Goal: Navigation & Orientation: Understand site structure

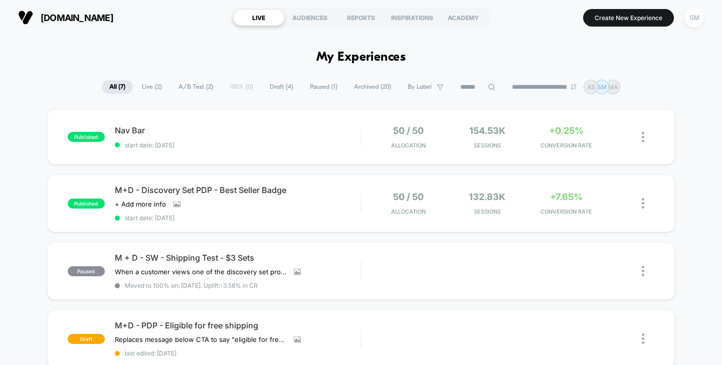
click at [694, 24] on div "SM" at bounding box center [694, 18] width 20 height 20
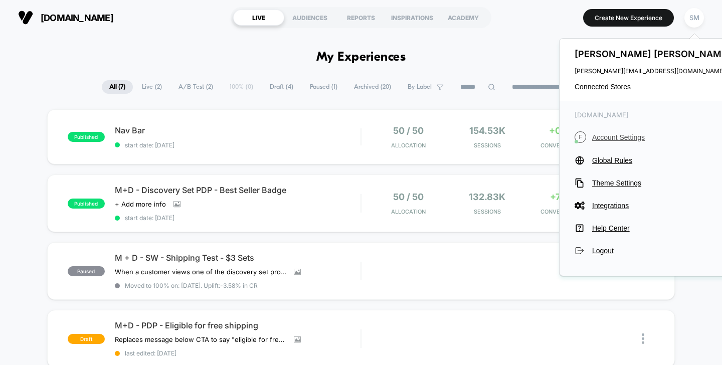
click at [612, 139] on span "Account Settings" at bounding box center [662, 137] width 141 height 8
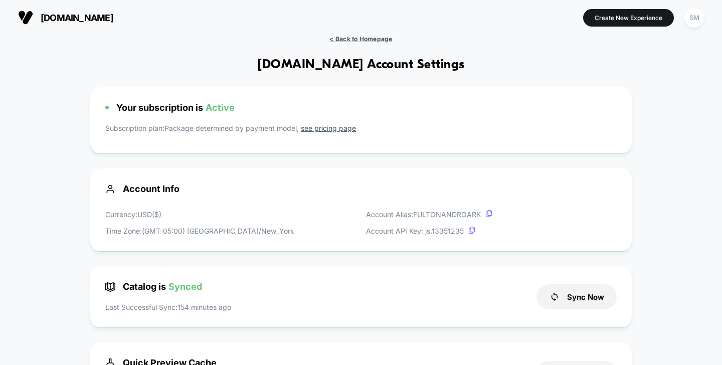
click at [349, 42] on span "< Back to Homepage" at bounding box center [360, 39] width 63 height 8
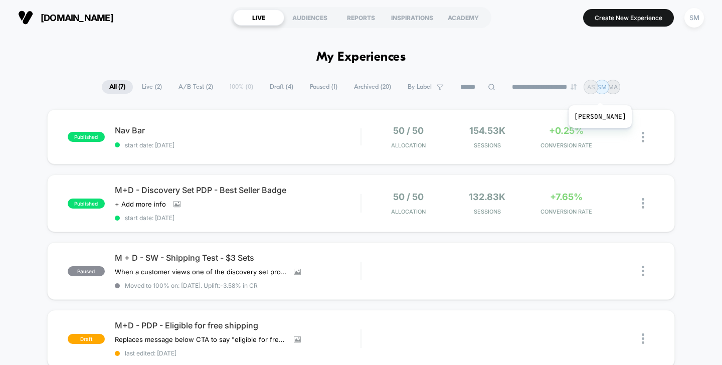
click at [598, 93] on div "AS" at bounding box center [591, 87] width 15 height 15
click at [607, 90] on p "SM" at bounding box center [602, 87] width 10 height 8
click at [618, 90] on p "MA" at bounding box center [613, 87] width 10 height 8
click at [694, 17] on div "SM" at bounding box center [694, 18] width 20 height 20
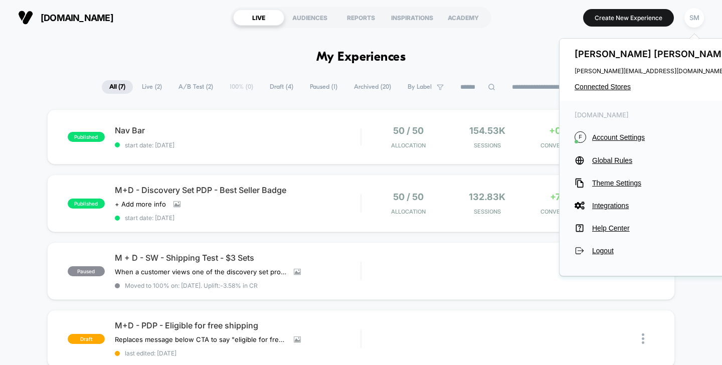
click at [615, 91] on div "Stephanie Marzan stephanie@fultonandroark.com Connected Stores" at bounding box center [653, 70] width 188 height 62
click at [615, 86] on span "Connected Stores" at bounding box center [653, 87] width 158 height 8
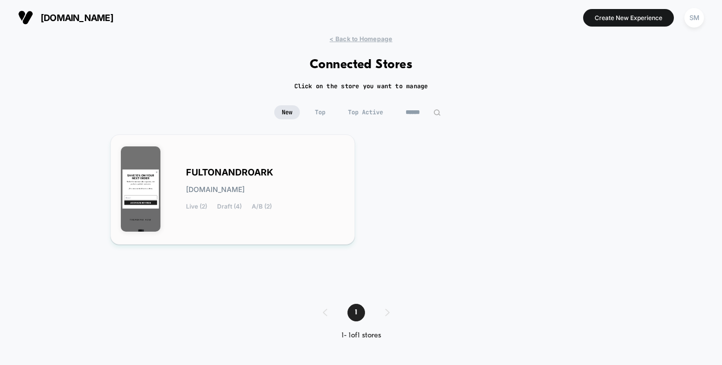
click at [230, 199] on div "FULTONANDROARK fultonandroark.myshopify.com Live (2) Draft (4) A/B (2)" at bounding box center [265, 189] width 158 height 41
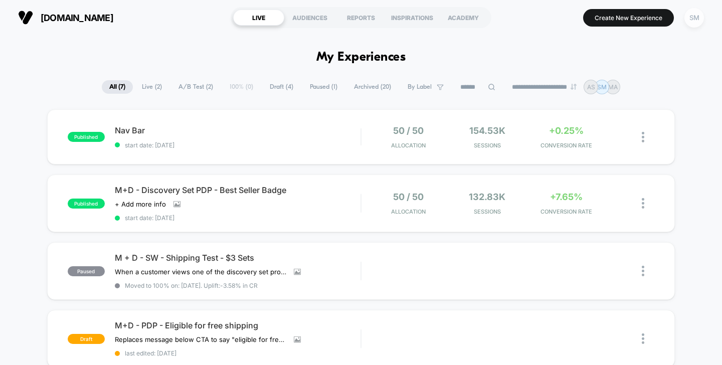
click at [699, 22] on div "SM" at bounding box center [694, 18] width 20 height 20
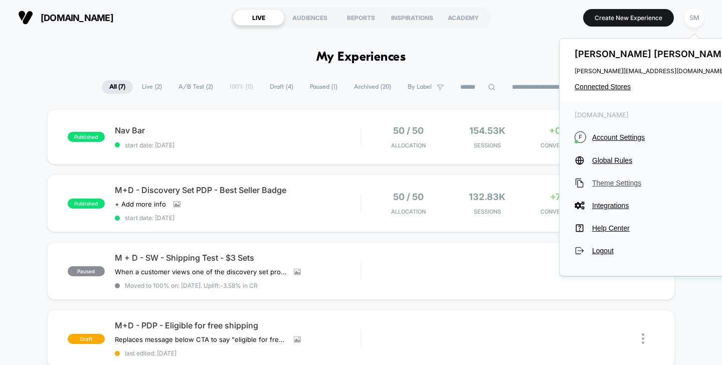
click at [630, 183] on span "Theme Settings" at bounding box center [662, 183] width 141 height 8
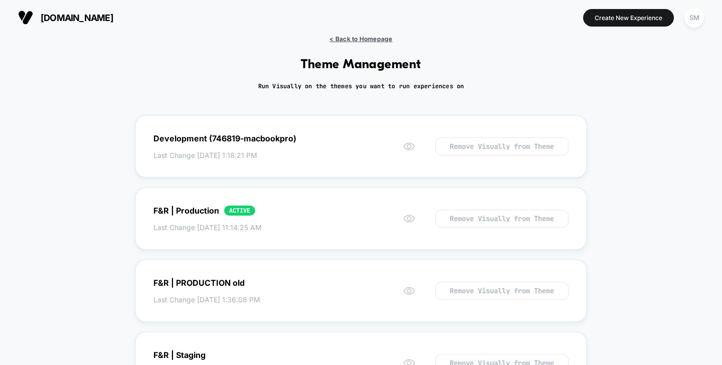
click at [359, 42] on span "< Back to Homepage" at bounding box center [360, 39] width 63 height 8
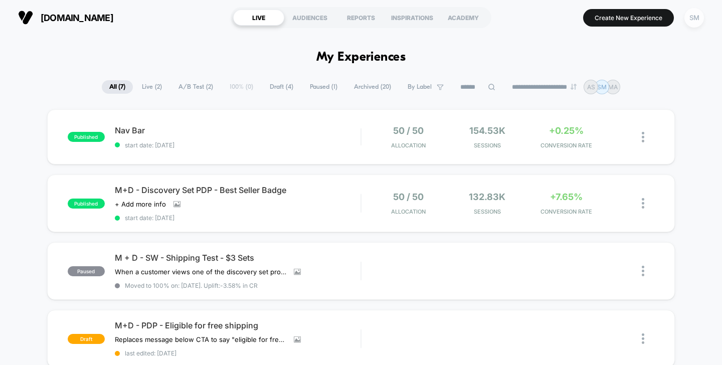
click at [690, 18] on div "SM" at bounding box center [694, 18] width 20 height 20
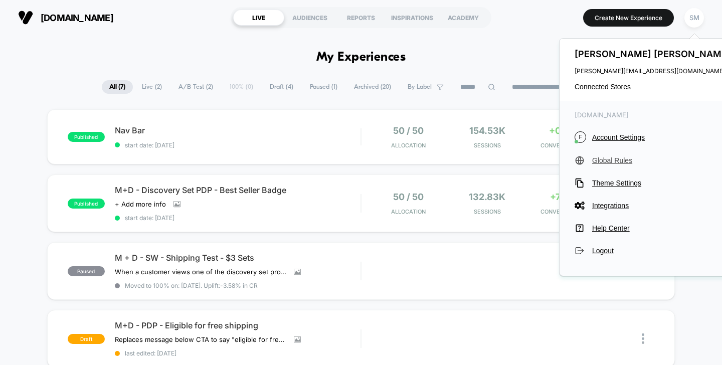
click at [610, 159] on span "Global Rules" at bounding box center [662, 160] width 141 height 8
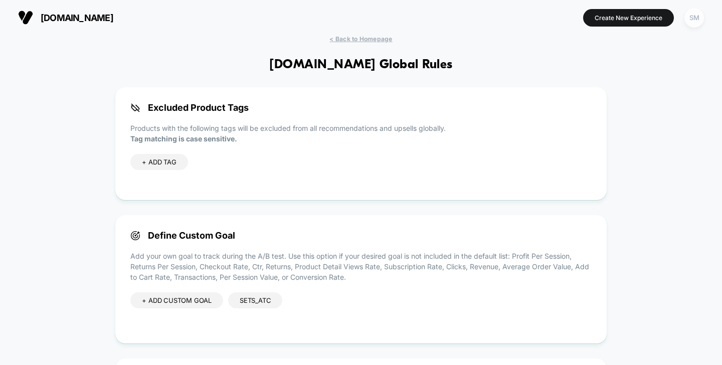
click at [692, 19] on div "SM" at bounding box center [694, 18] width 20 height 20
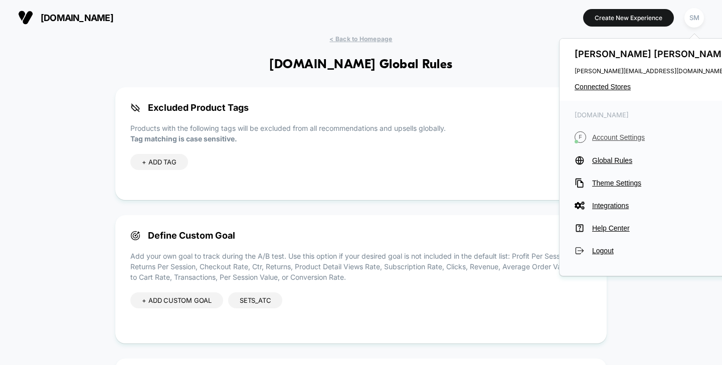
click at [619, 139] on span "Account Settings" at bounding box center [662, 137] width 141 height 8
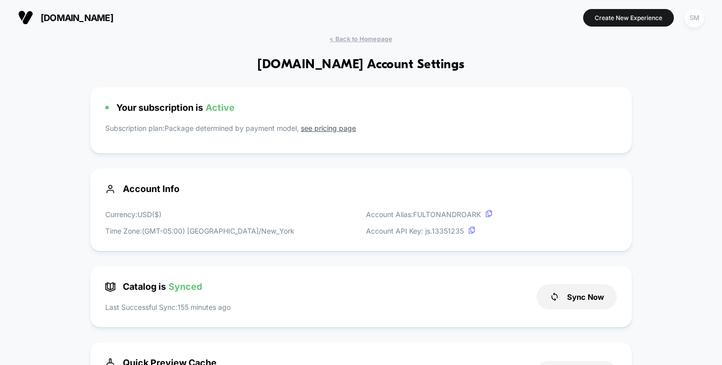
click at [695, 21] on div "SM" at bounding box center [694, 18] width 20 height 20
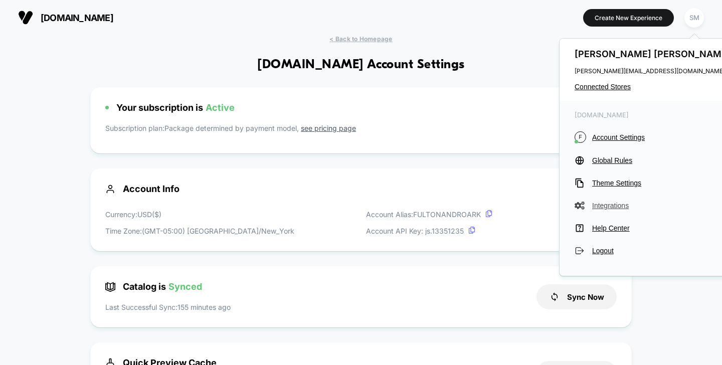
click at [611, 204] on span "Integrations" at bounding box center [662, 206] width 141 height 8
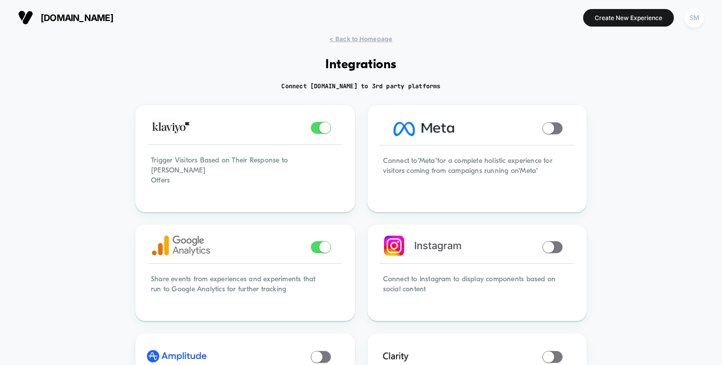
click at [686, 23] on div "SM" at bounding box center [694, 18] width 20 height 20
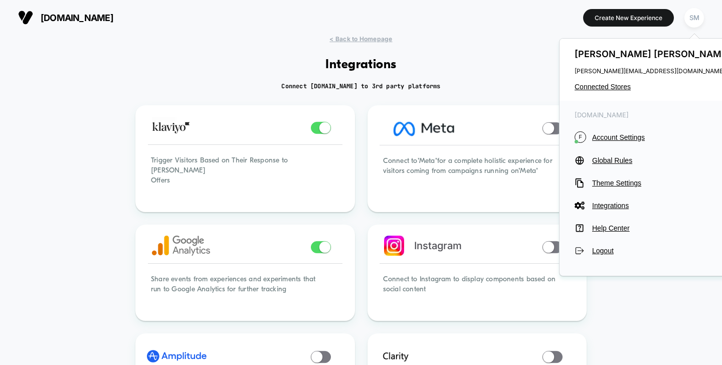
click at [721, 55] on icon at bounding box center [736, 54] width 6 height 6
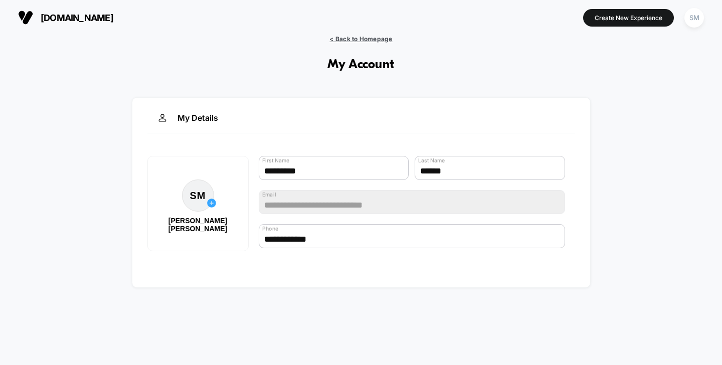
click at [349, 38] on span "< Back to Homepage" at bounding box center [360, 39] width 63 height 8
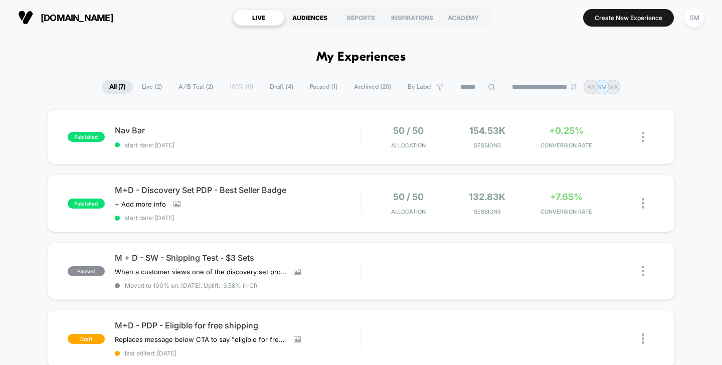
click at [309, 19] on div "AUDIENCES" at bounding box center [309, 18] width 51 height 16
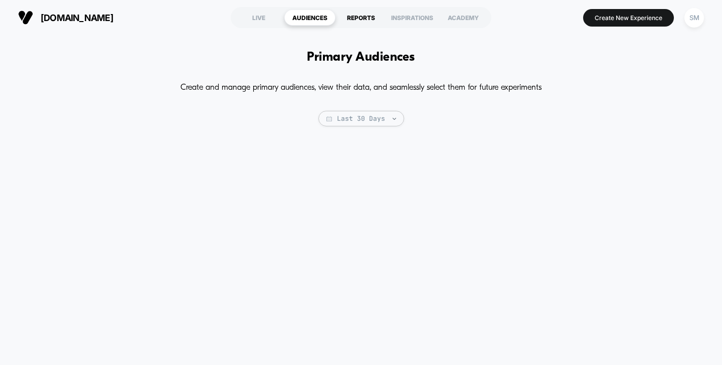
click at [374, 18] on div "REPORTS" at bounding box center [360, 18] width 51 height 16
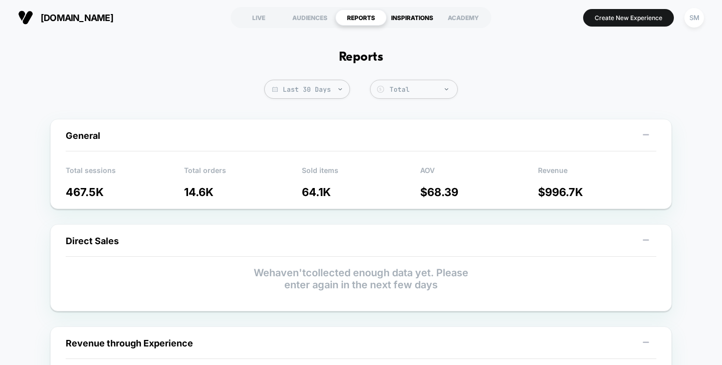
click at [405, 20] on div "INSPIRATIONS" at bounding box center [412, 18] width 51 height 16
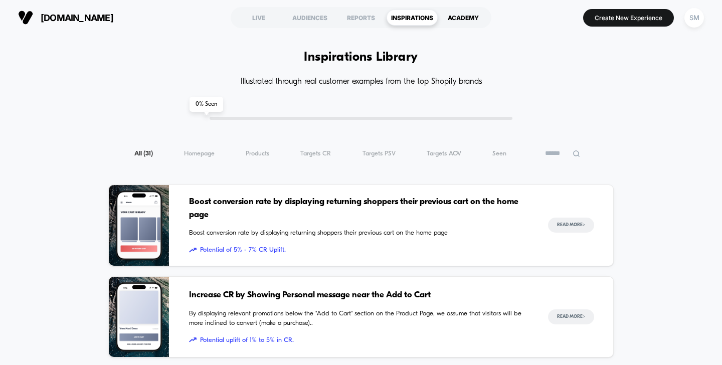
click at [455, 19] on div "ACADEMY" at bounding box center [463, 18] width 51 height 16
click at [701, 24] on div "SM" at bounding box center [694, 18] width 20 height 20
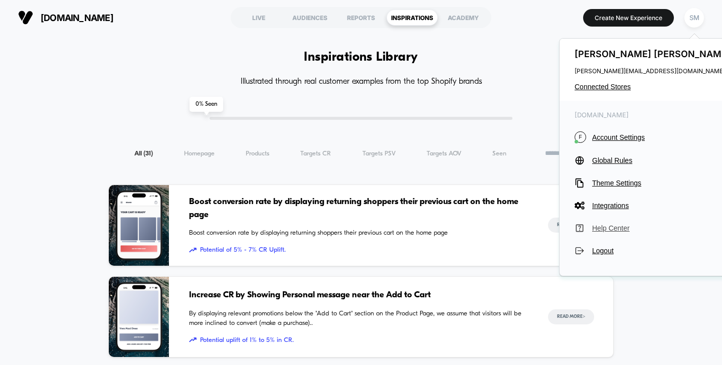
click at [591, 230] on button "Help Center" at bounding box center [653, 228] width 158 height 10
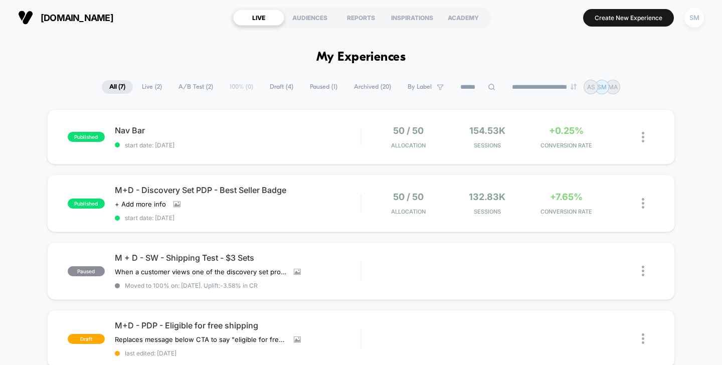
click at [695, 21] on div "SM" at bounding box center [694, 18] width 20 height 20
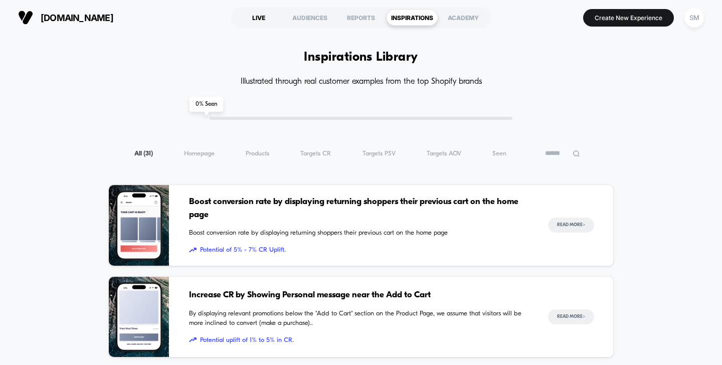
click at [263, 15] on div "LIVE" at bounding box center [258, 18] width 51 height 16
